Goal: Task Accomplishment & Management: Use online tool/utility

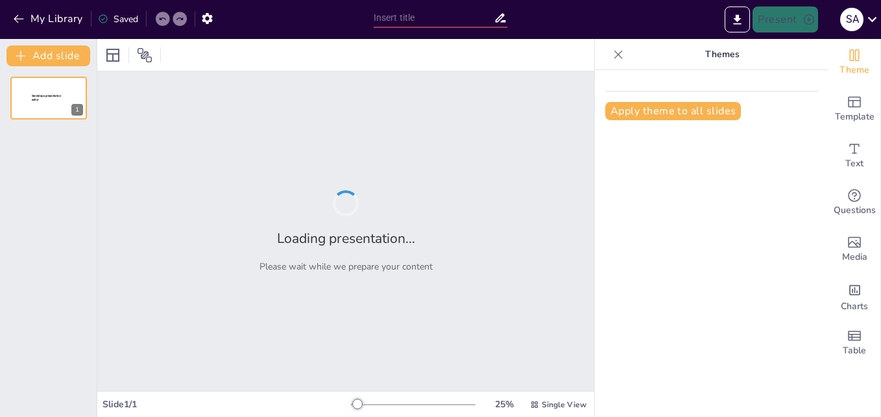
type input "Analyzing Monthly Inventory Milestones and Trends in Medical Stock Management"
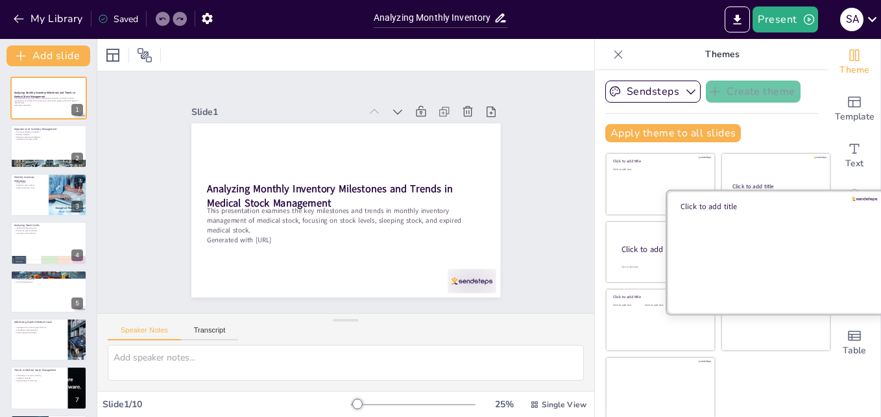
scroll to position [2, 0]
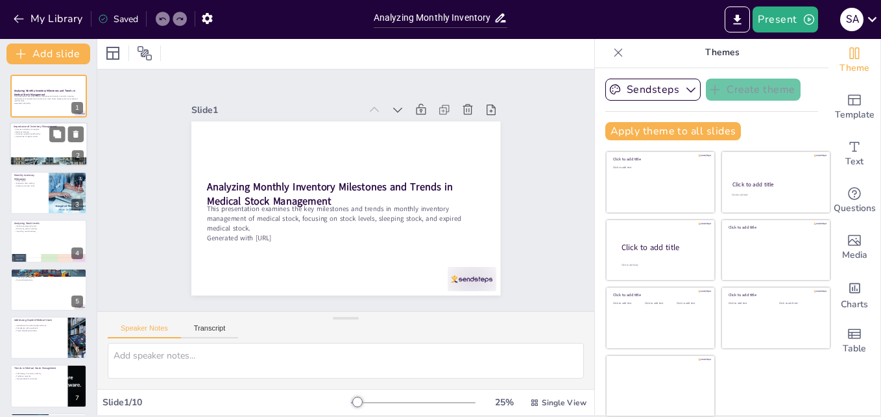
click at [44, 138] on p "Importance of regular audits" at bounding box center [49, 137] width 70 height 3
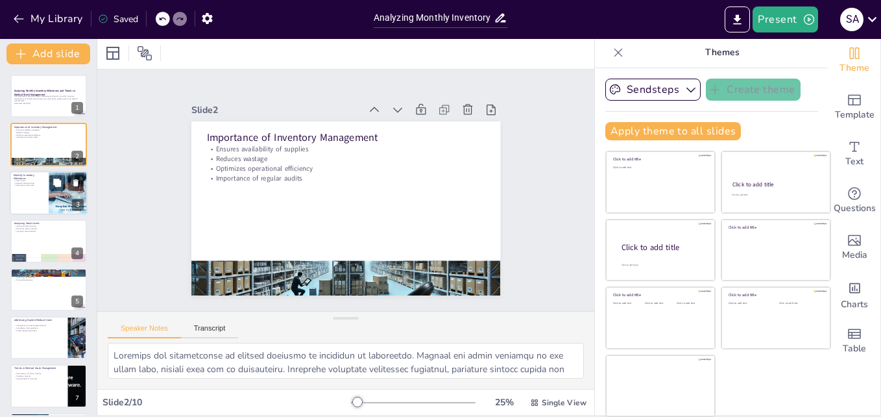
click at [38, 188] on div at bounding box center [49, 193] width 78 height 44
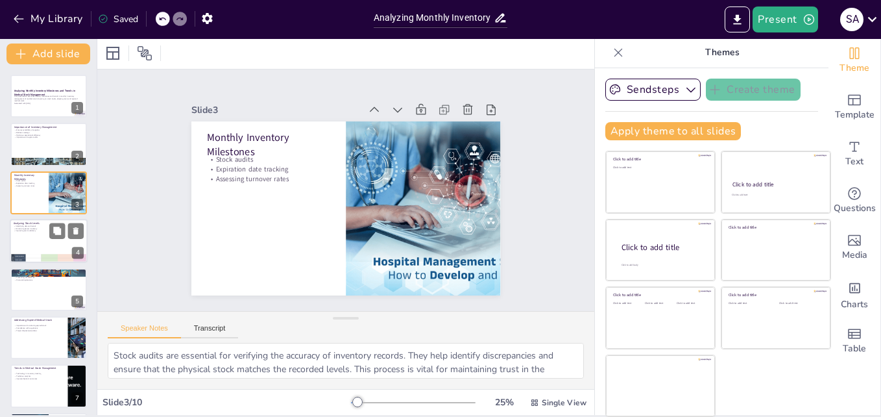
click at [36, 241] on div at bounding box center [49, 241] width 78 height 44
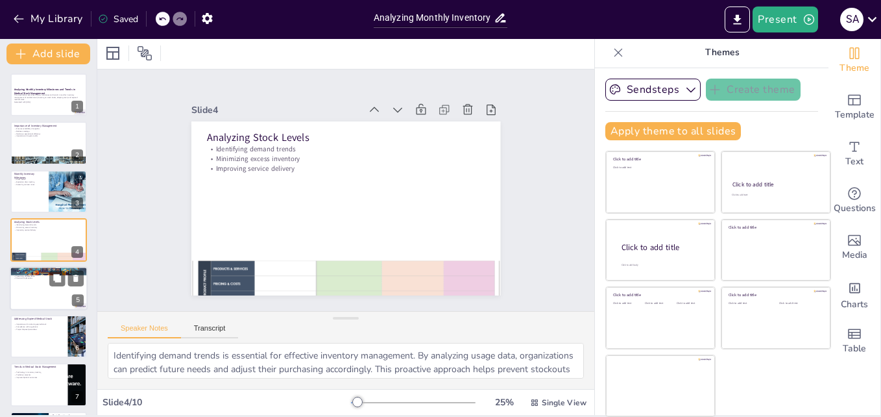
click at [56, 290] on div at bounding box center [49, 288] width 78 height 44
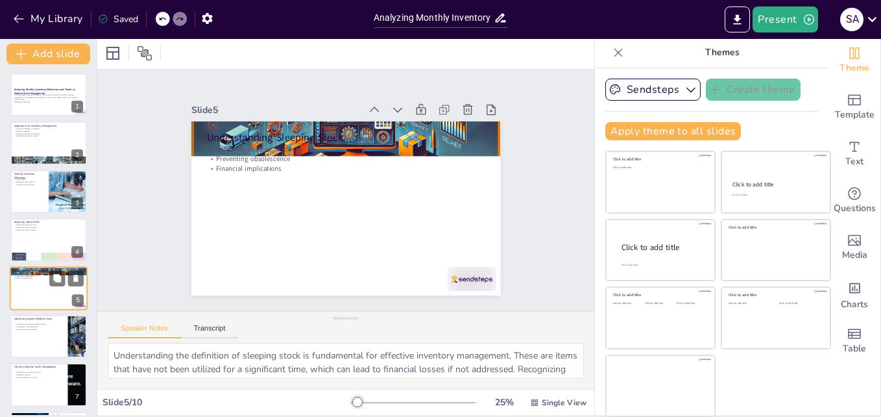
scroll to position [50, 0]
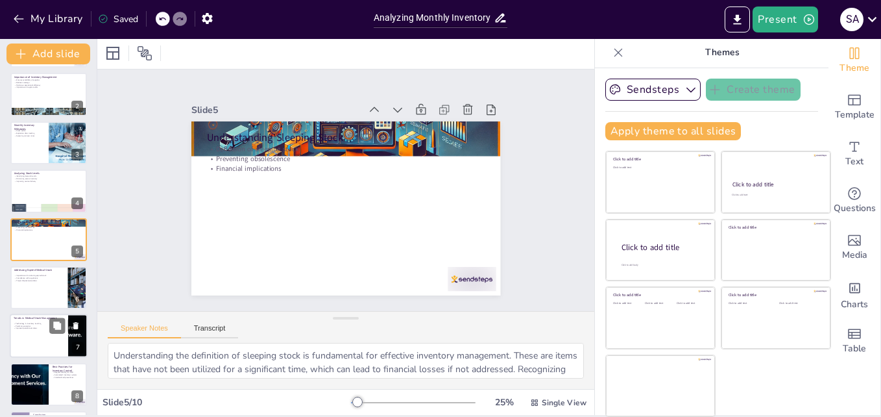
click at [31, 328] on p "Improved patient outcomes" at bounding box center [39, 328] width 51 height 3
type textarea "The use of technology in inventory tracking is transforming how organizations m…"
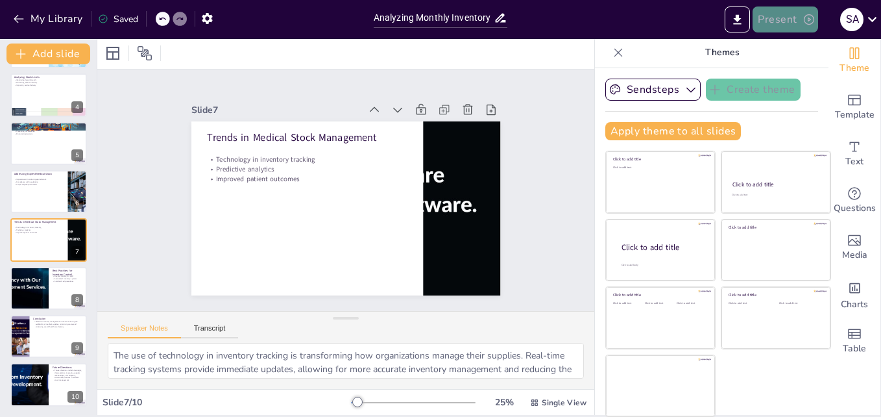
click at [779, 21] on button "Present" at bounding box center [785, 19] width 65 height 26
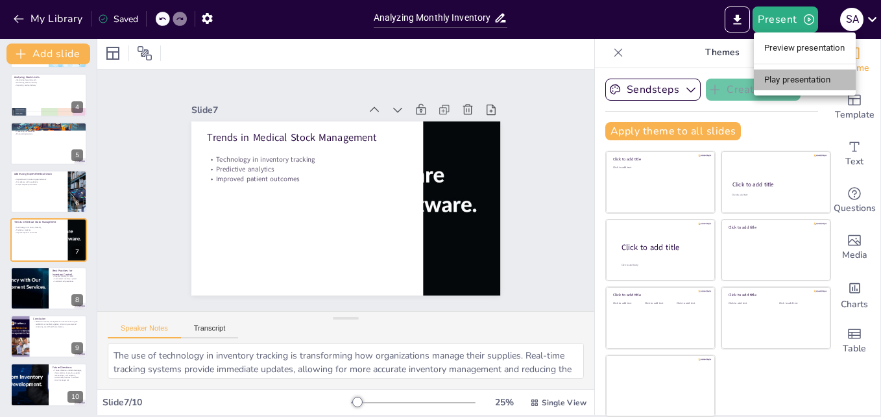
click at [783, 77] on li "Play presentation" at bounding box center [805, 79] width 102 height 21
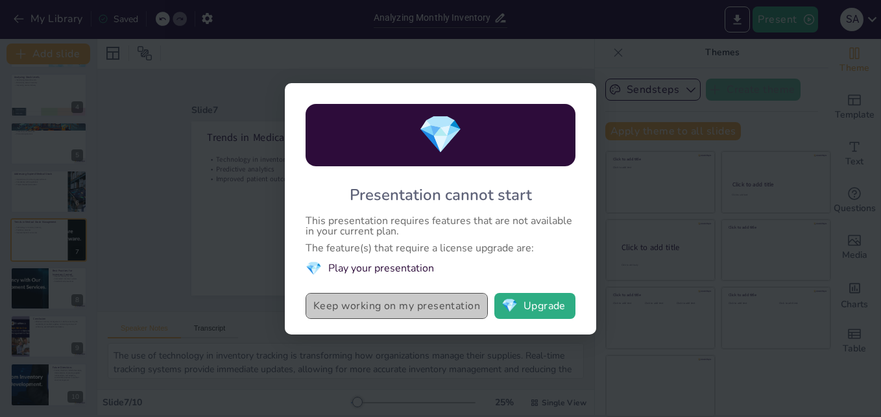
click at [397, 310] on button "Keep working on my presentation" at bounding box center [397, 306] width 182 height 26
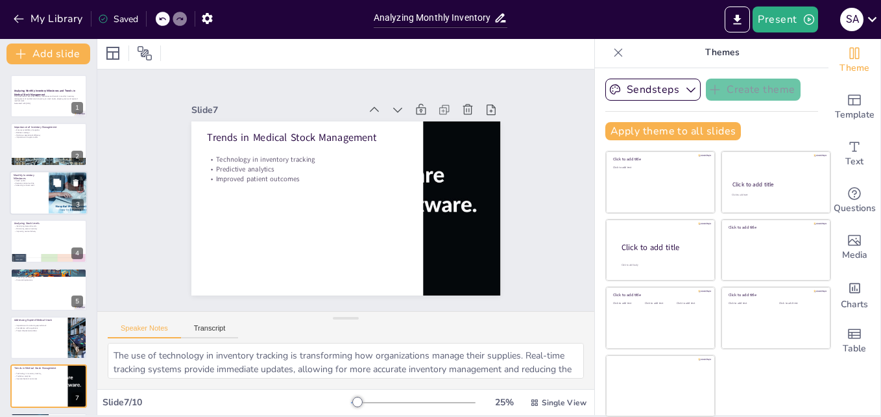
scroll to position [0, 0]
